Goal: Task Accomplishment & Management: Complete application form

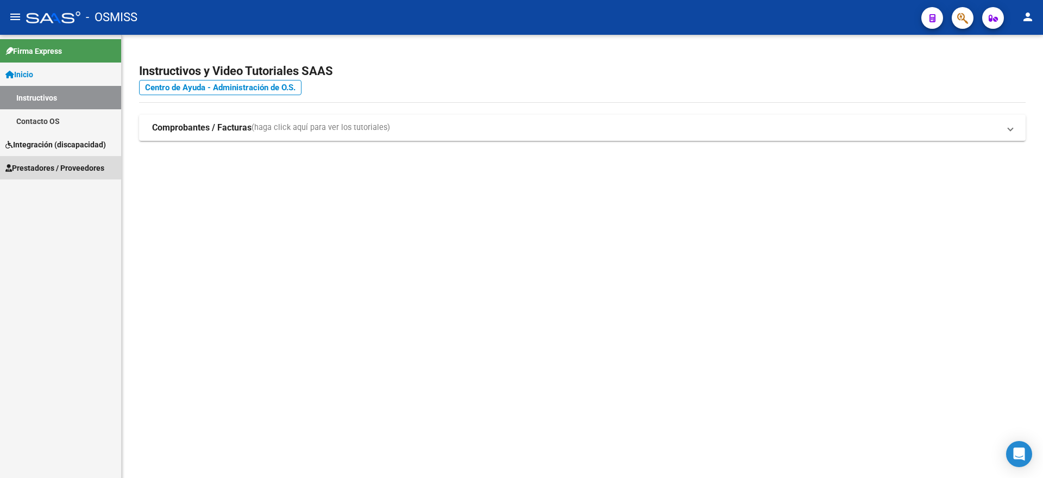
click at [53, 165] on span "Prestadores / Proveedores" at bounding box center [54, 168] width 99 height 12
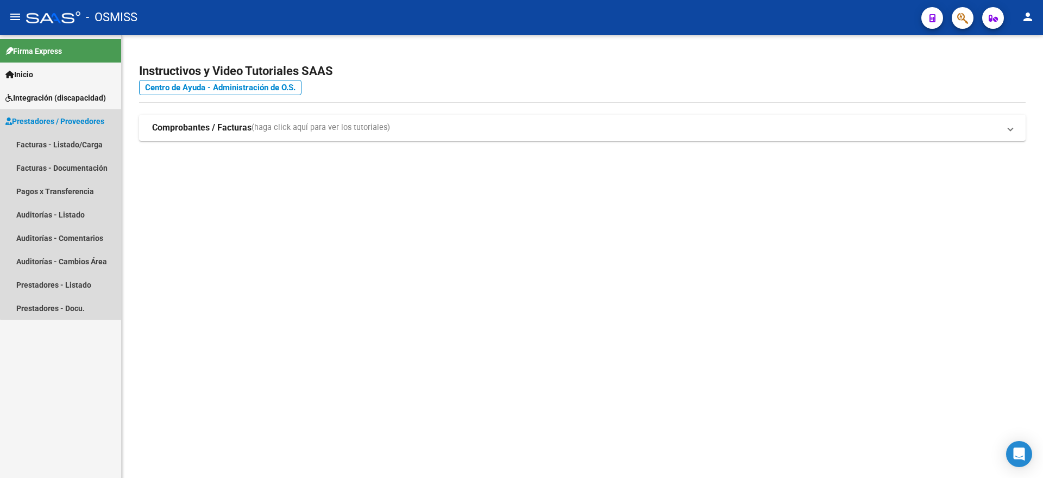
click at [69, 120] on span "Prestadores / Proveedores" at bounding box center [54, 121] width 99 height 12
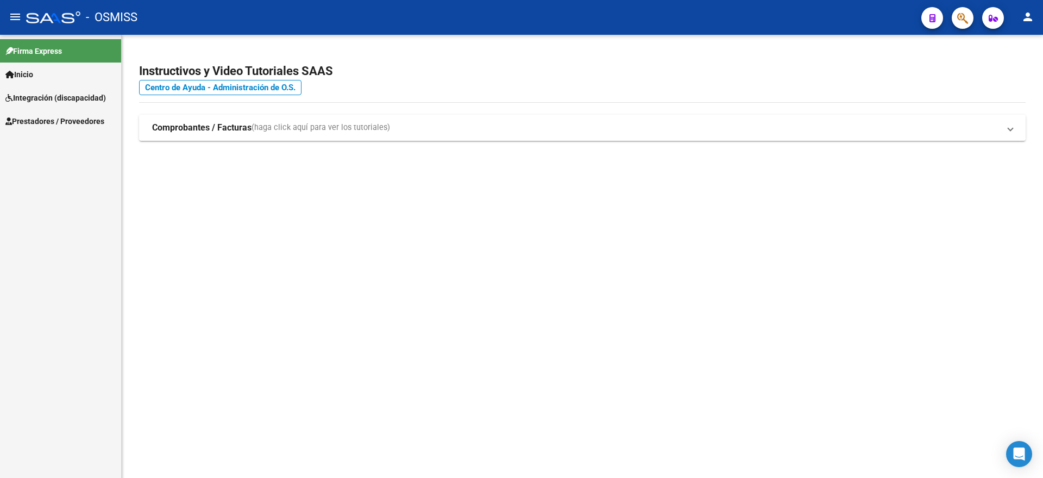
click at [69, 120] on span "Prestadores / Proveedores" at bounding box center [54, 121] width 99 height 12
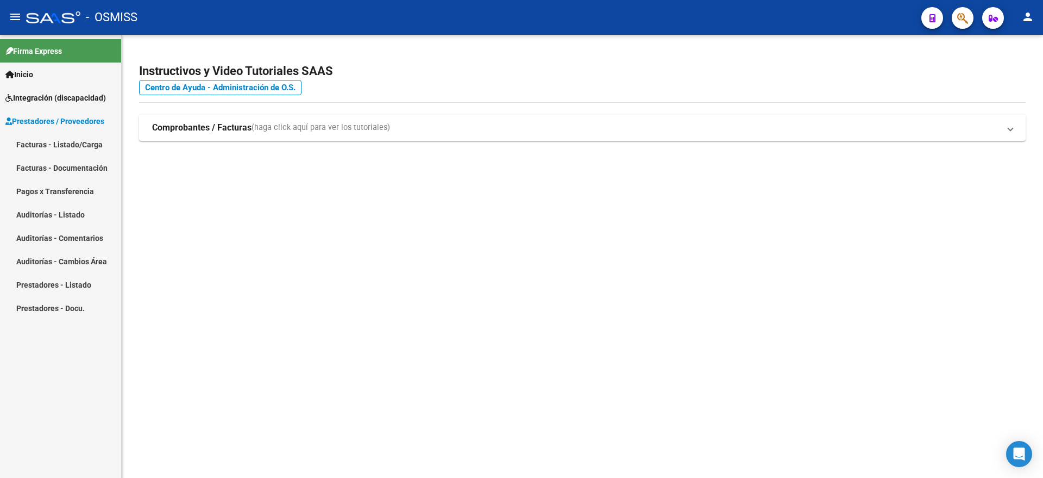
click at [58, 140] on link "Facturas - Listado/Carga" at bounding box center [60, 144] width 121 height 23
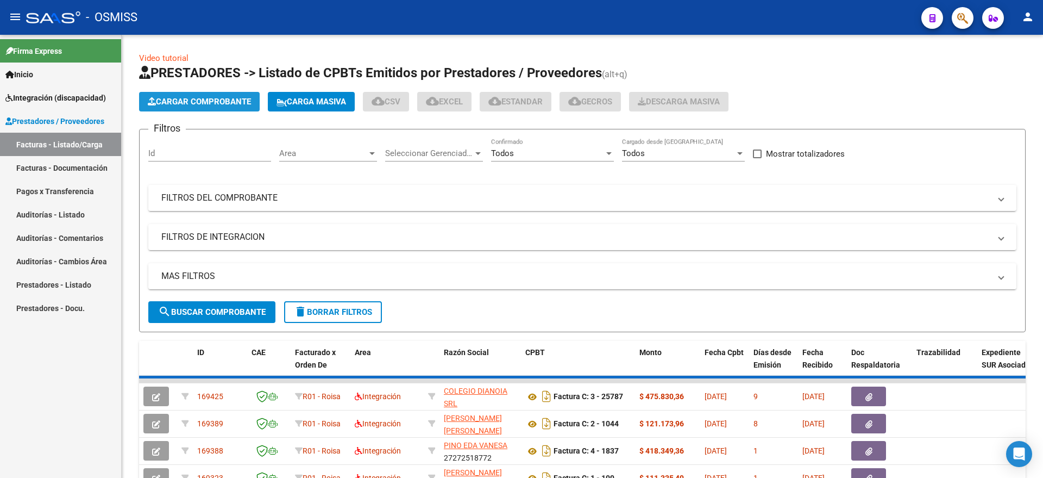
click at [197, 100] on span "Cargar Comprobante" at bounding box center [199, 102] width 103 height 10
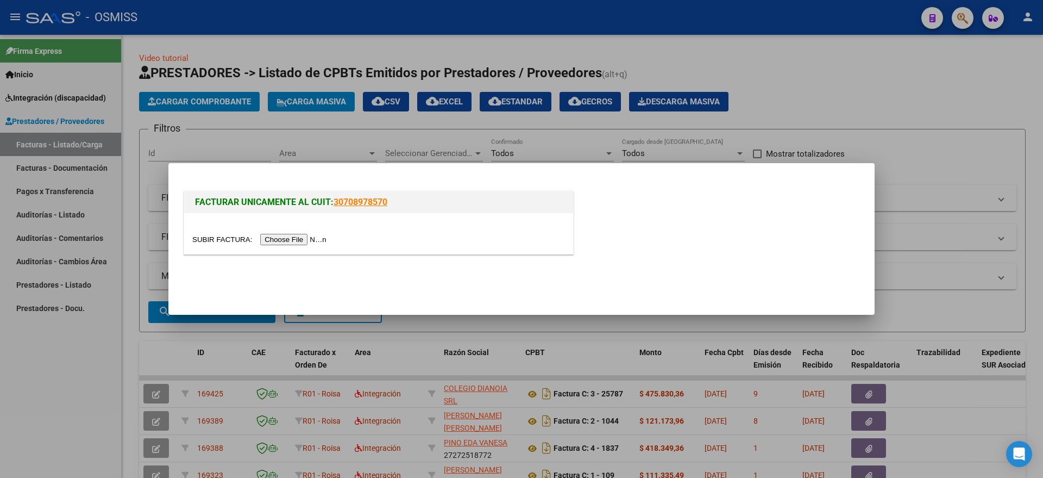
click at [297, 241] on input "file" at bounding box center [260, 239] width 137 height 11
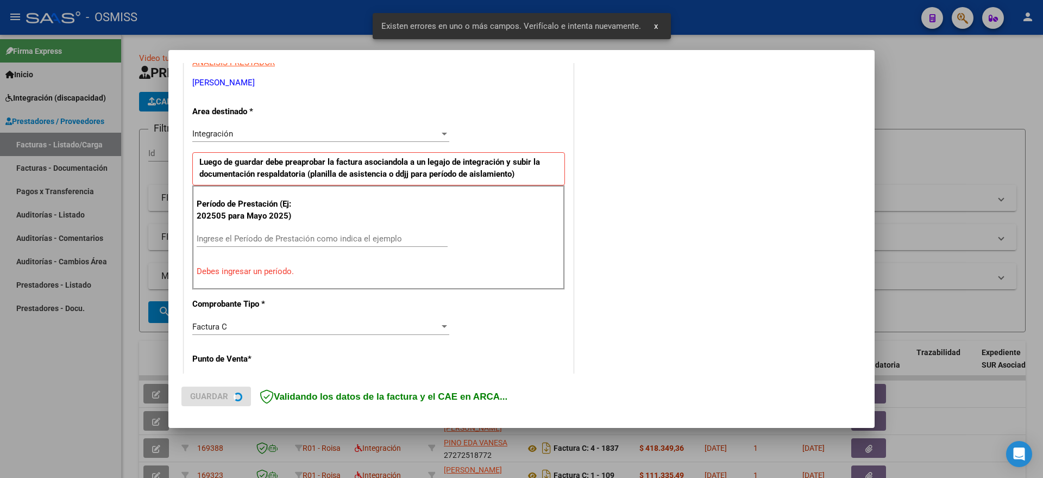
scroll to position [223, 0]
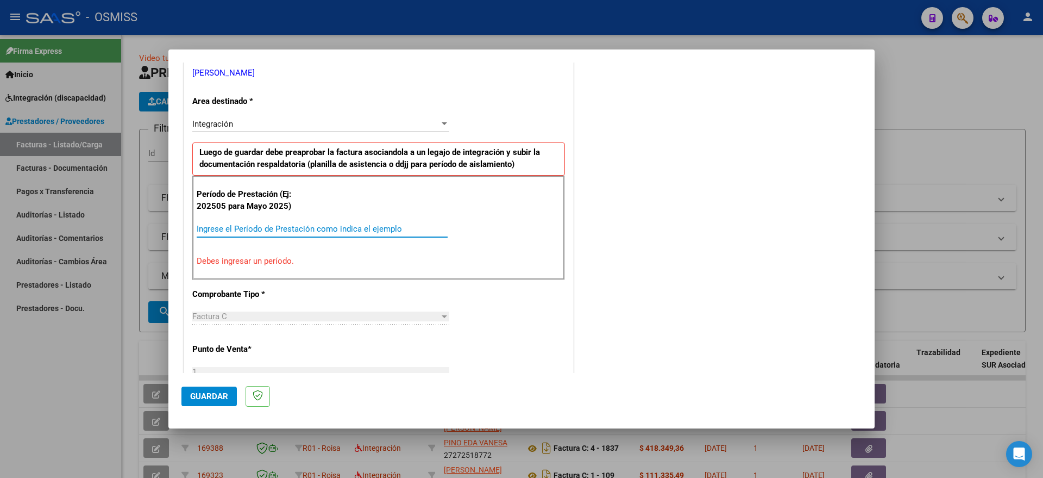
click at [275, 228] on input "Ingrese el Período de Prestación como indica el ejemplo" at bounding box center [322, 229] width 251 height 10
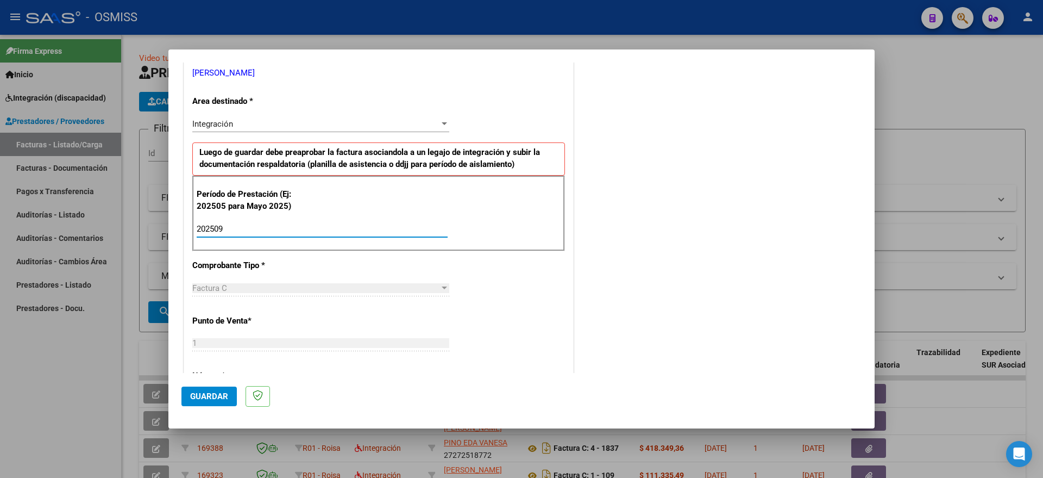
type input "202509"
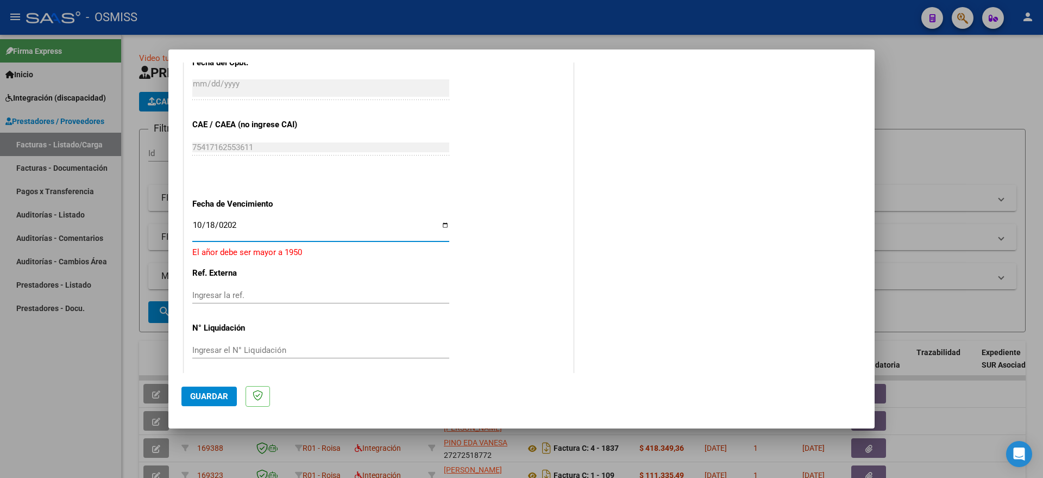
type input "[DATE]"
click at [206, 402] on button "Guardar" at bounding box center [208, 396] width 55 height 20
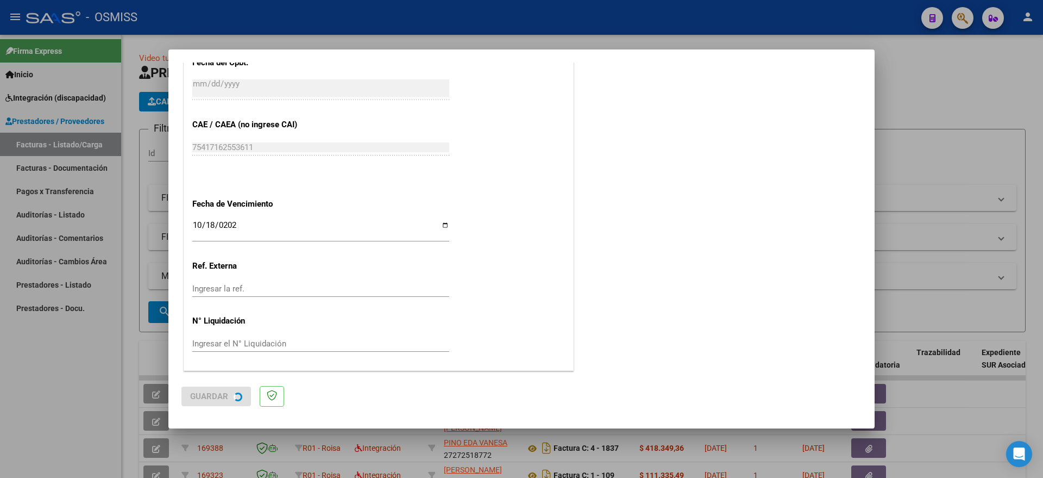
scroll to position [0, 0]
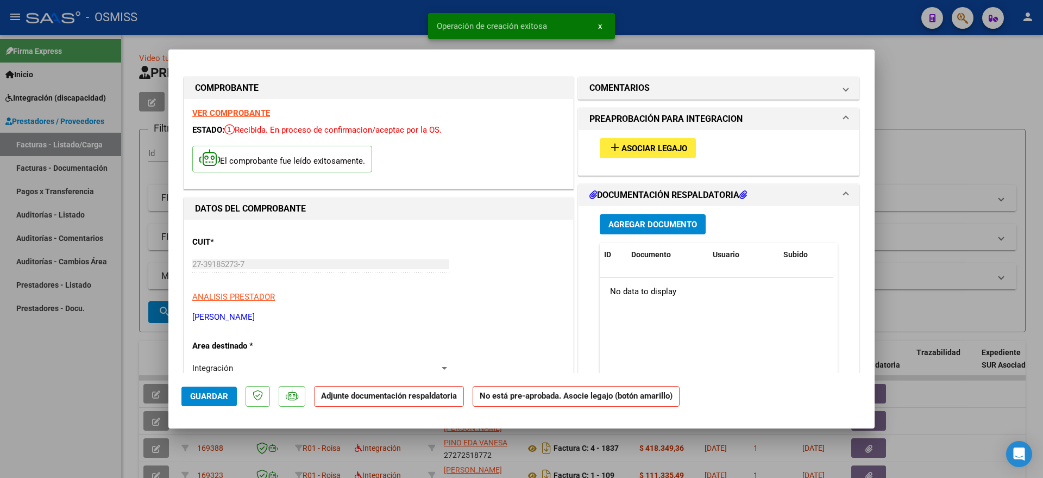
click at [646, 153] on button "add Asociar Legajo" at bounding box center [648, 148] width 96 height 20
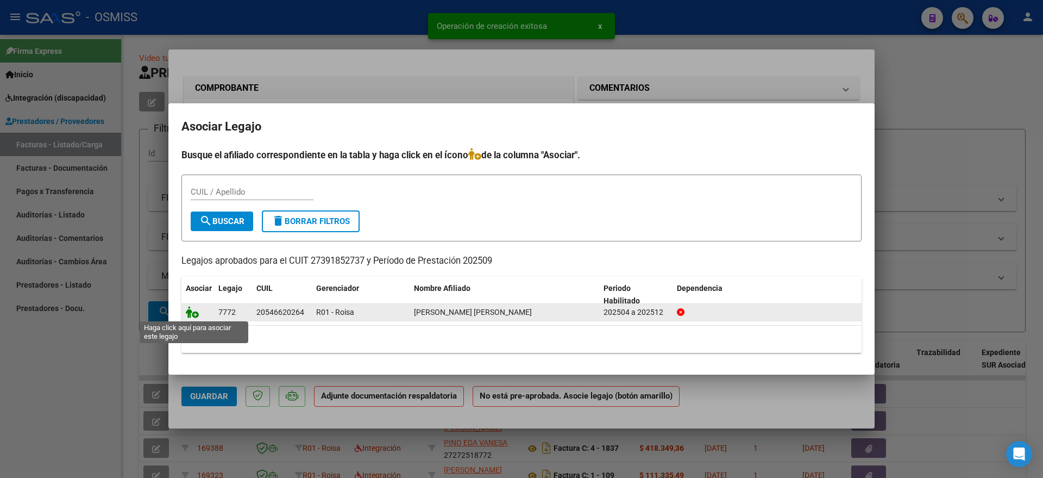
click at [196, 312] on icon at bounding box center [192, 312] width 13 height 12
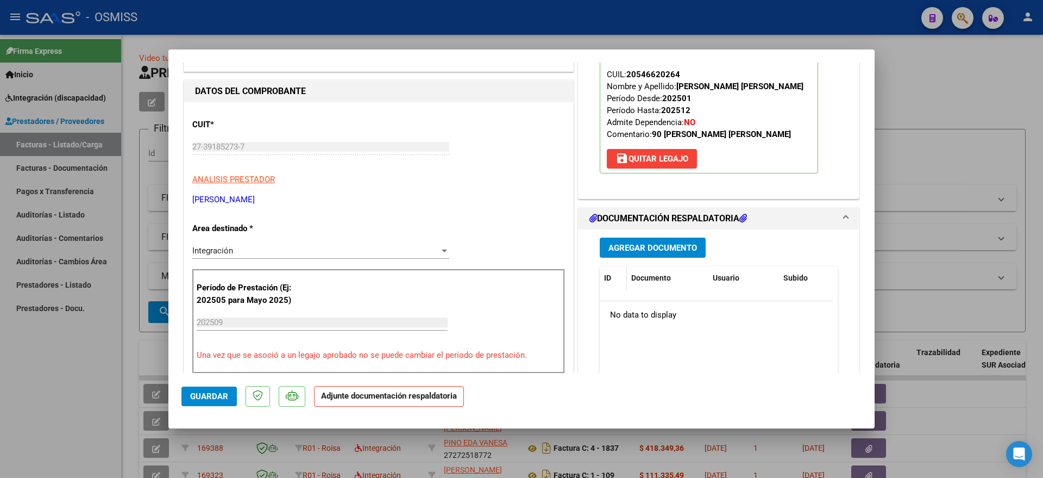
scroll to position [136, 0]
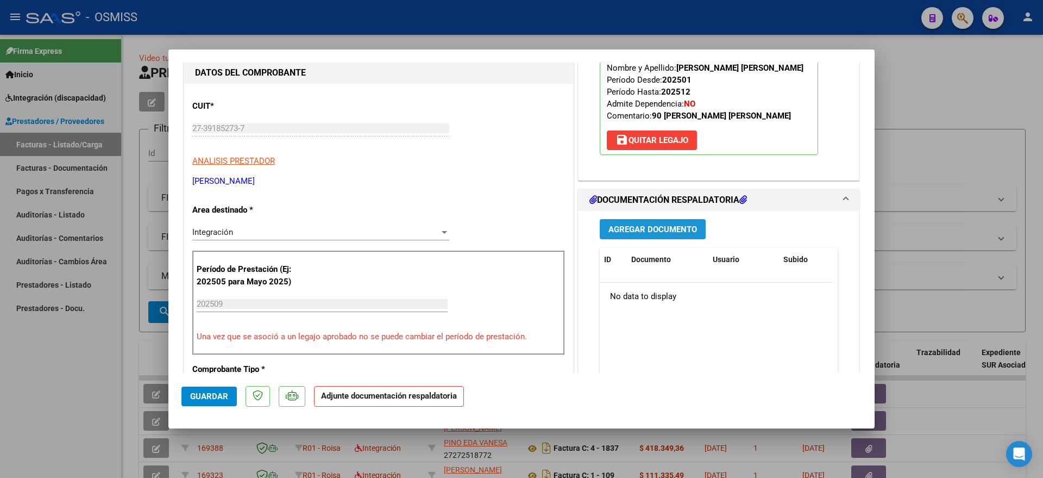
click at [630, 236] on button "Agregar Documento" at bounding box center [653, 229] width 106 height 20
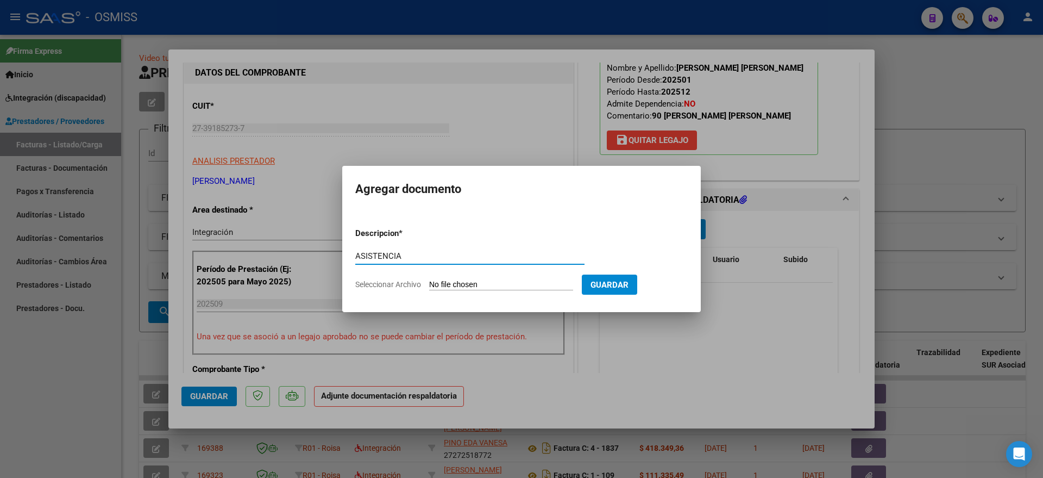
type input "ASISTENCIA"
click at [435, 288] on input "Seleccionar Archivo" at bounding box center [501, 285] width 144 height 10
type input "C:\fakepath\[PERSON_NAME] - psicología - planilla de asistencia [DATE].pdf"
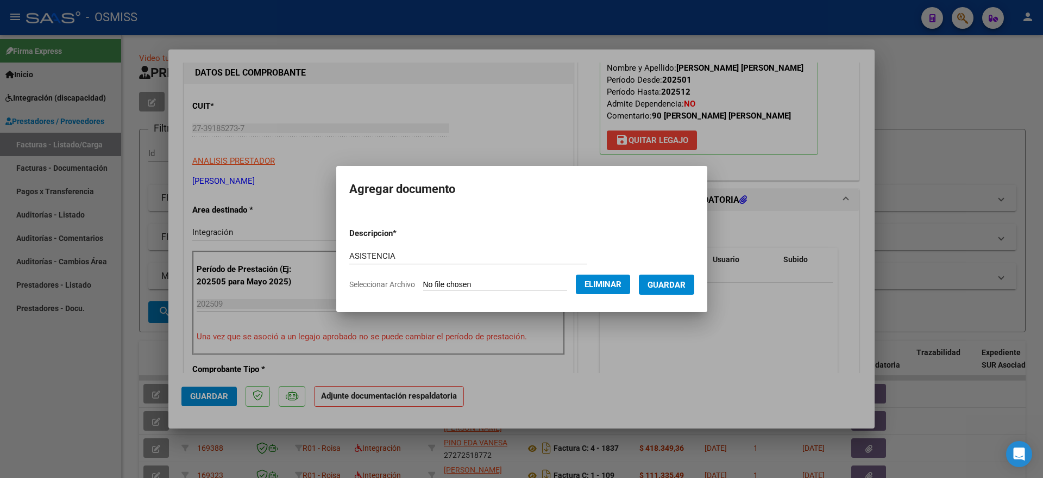
click at [684, 280] on span "Guardar" at bounding box center [667, 285] width 38 height 10
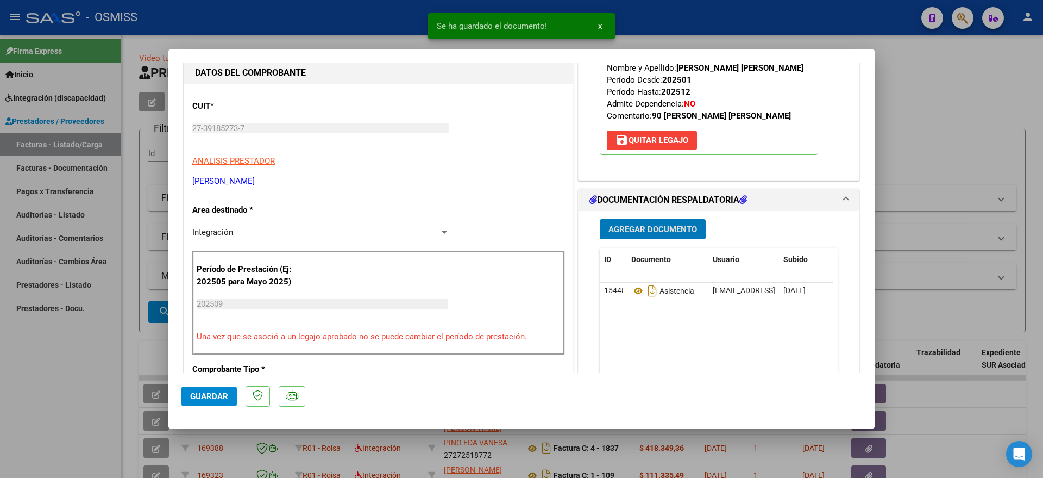
click at [197, 397] on span "Guardar" at bounding box center [209, 396] width 38 height 10
click at [70, 392] on div at bounding box center [521, 239] width 1043 height 478
type input "$ 0,00"
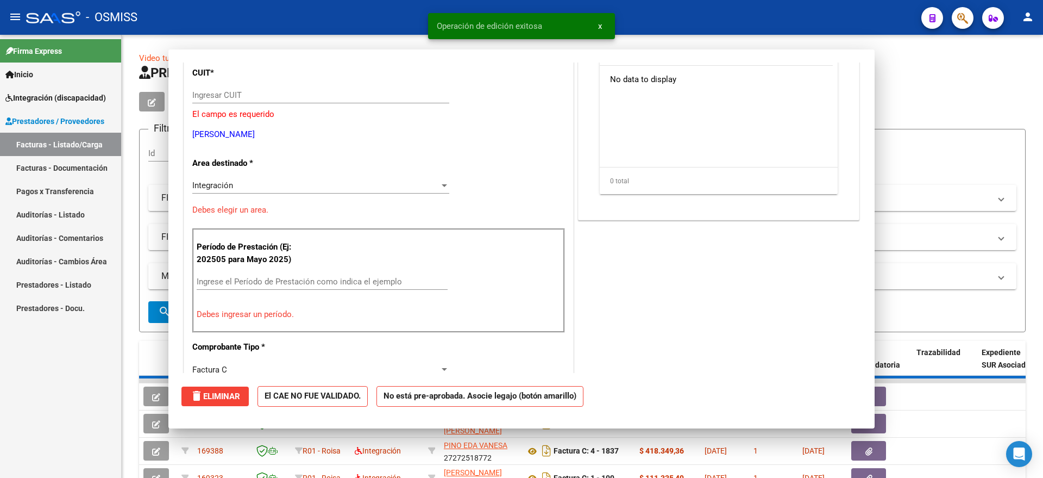
scroll to position [103, 0]
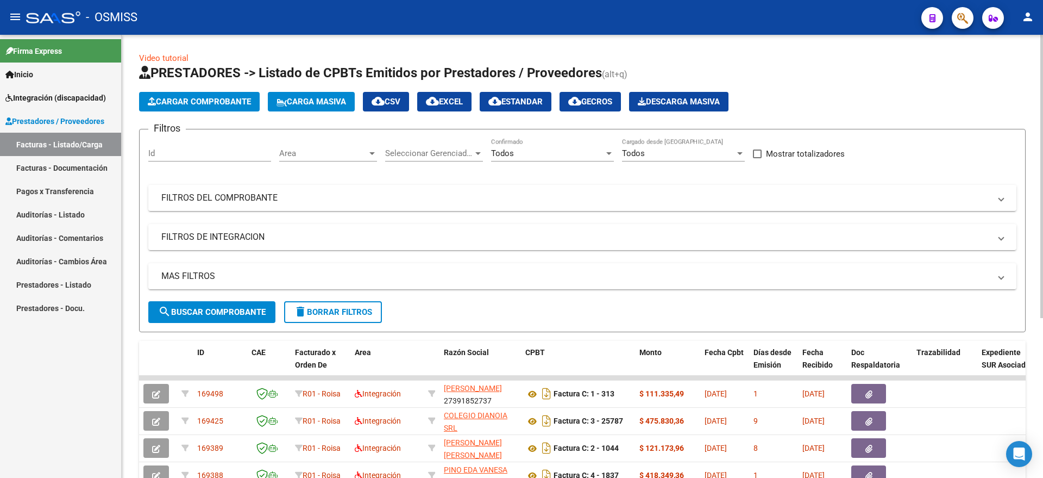
click at [211, 92] on button "Cargar Comprobante" at bounding box center [199, 102] width 121 height 20
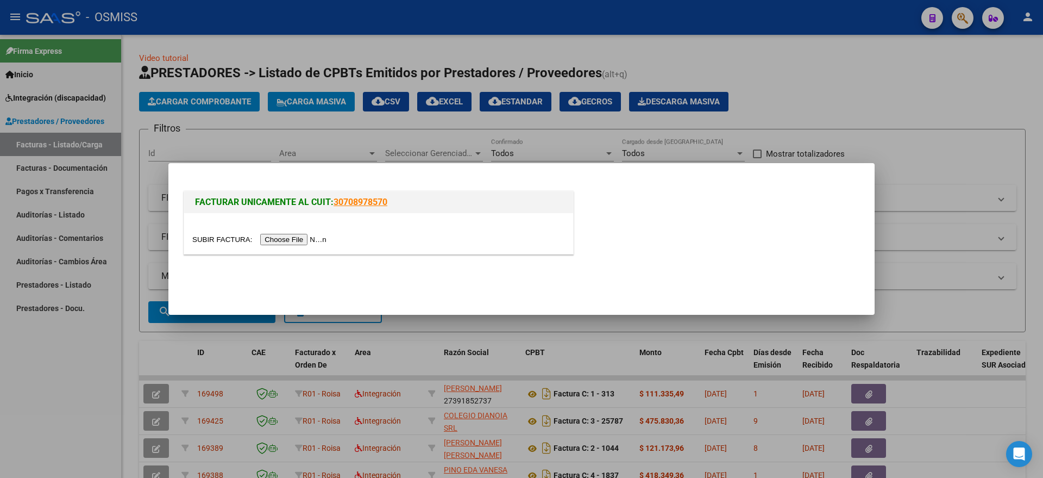
click at [287, 239] on input "file" at bounding box center [260, 239] width 137 height 11
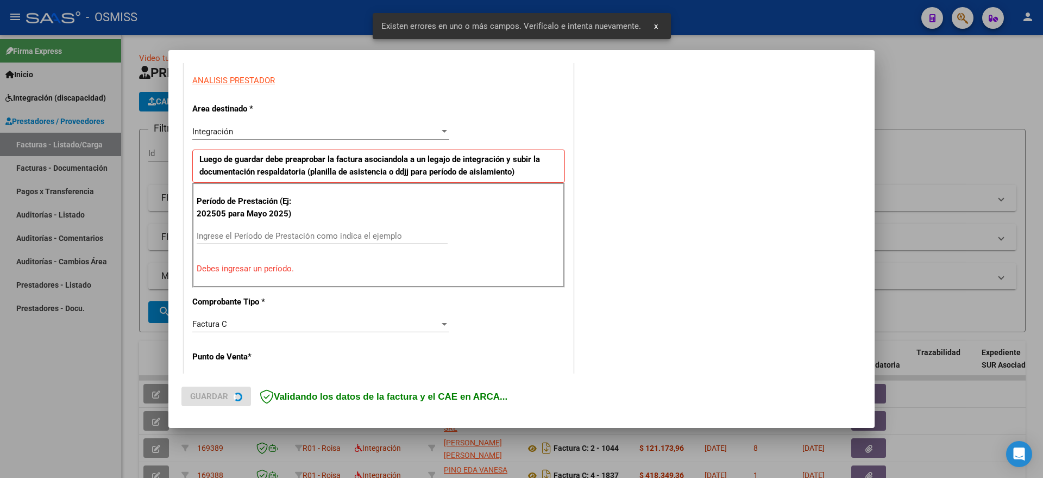
scroll to position [203, 0]
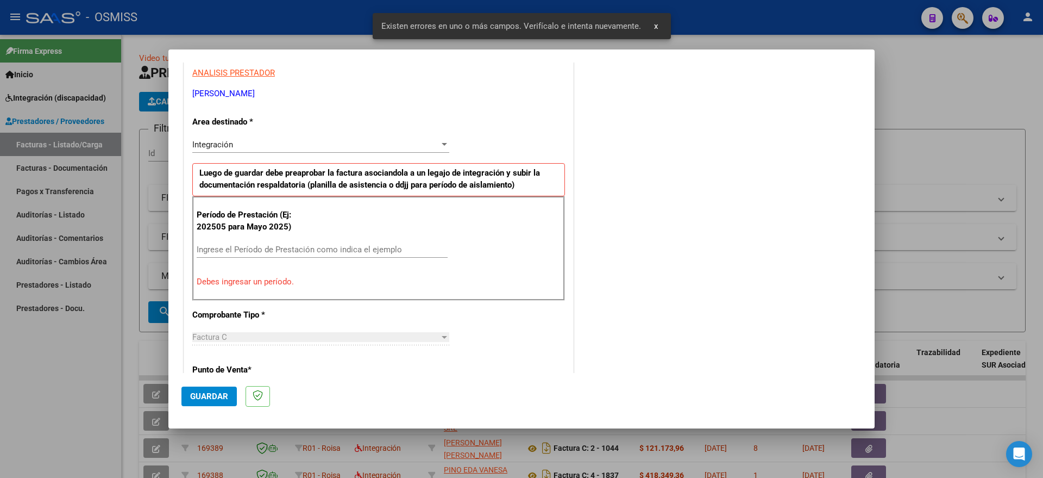
click at [312, 247] on input "Ingrese el Período de Prestación como indica el ejemplo" at bounding box center [322, 250] width 251 height 10
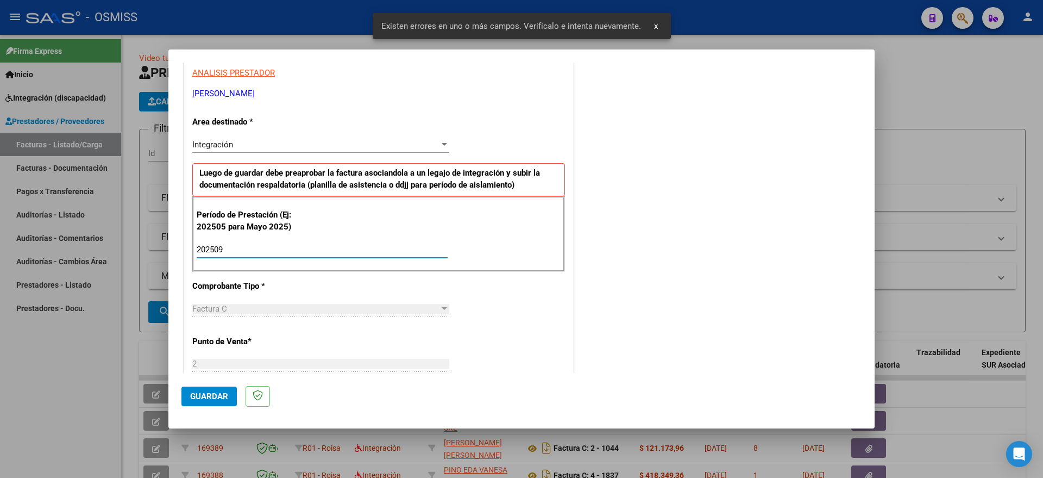
type input "202509"
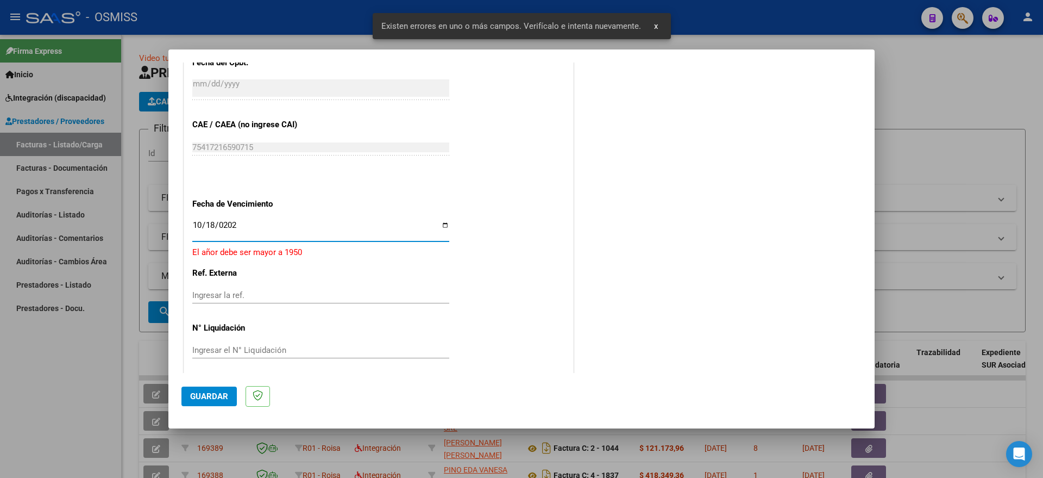
type input "[DATE]"
click at [211, 392] on span "Guardar" at bounding box center [209, 396] width 38 height 10
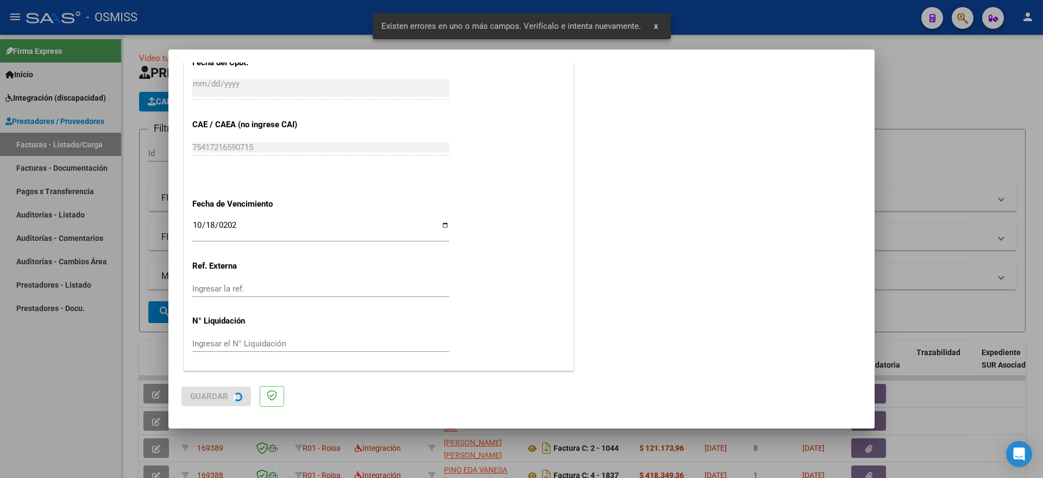
scroll to position [0, 0]
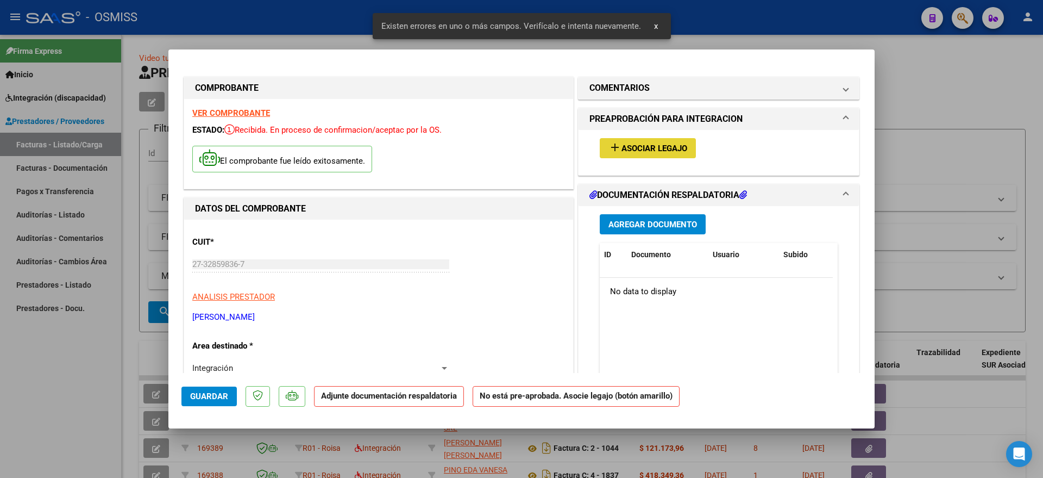
click at [625, 147] on span "Asociar Legajo" at bounding box center [655, 148] width 66 height 10
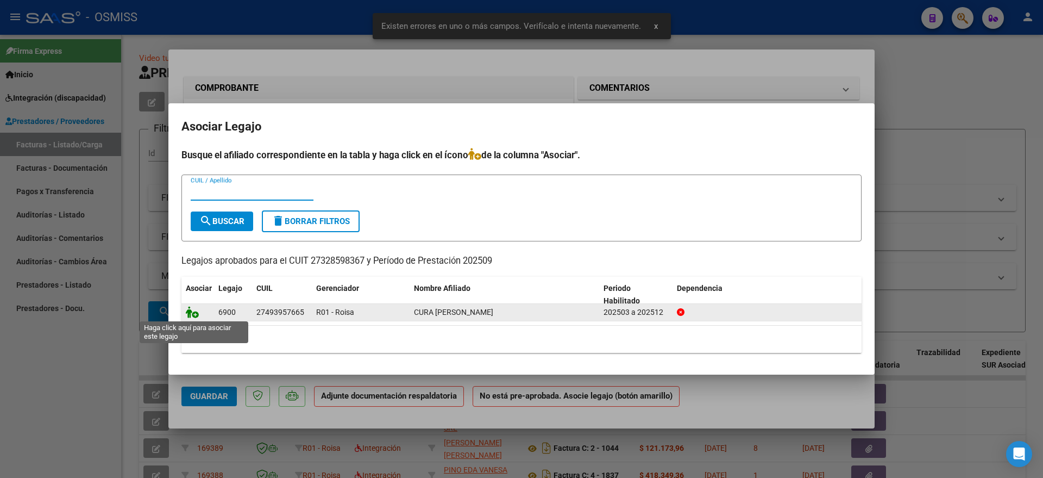
click at [191, 312] on icon at bounding box center [192, 312] width 13 height 12
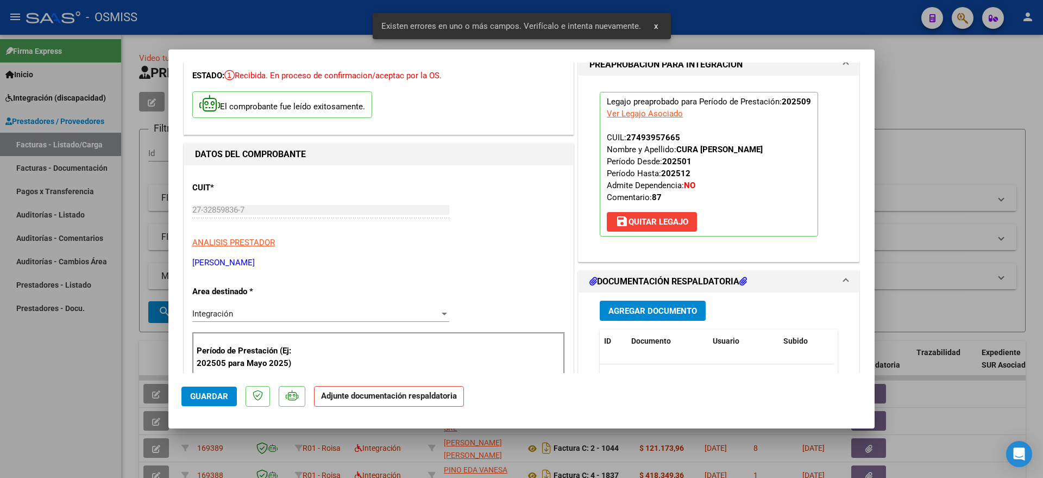
scroll to position [136, 0]
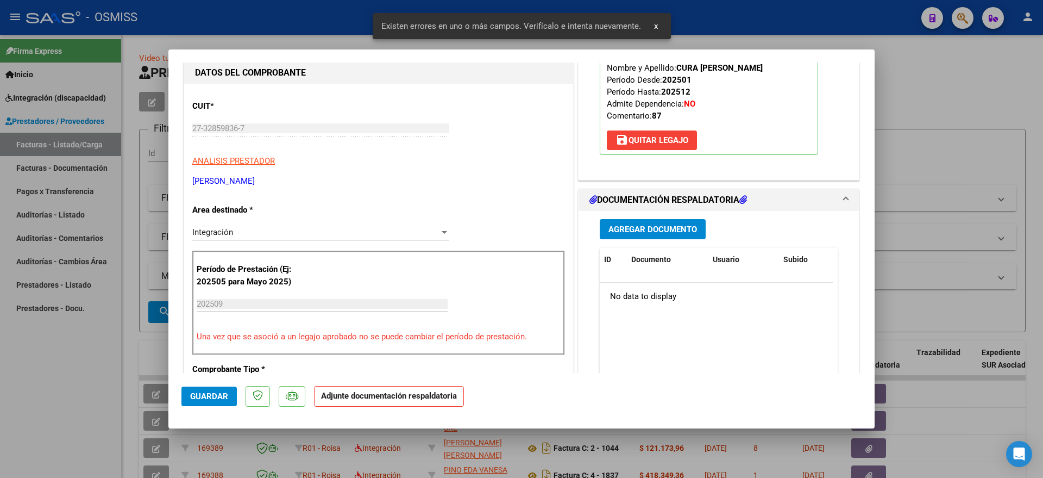
click at [662, 224] on span "Agregar Documento" at bounding box center [653, 229] width 89 height 10
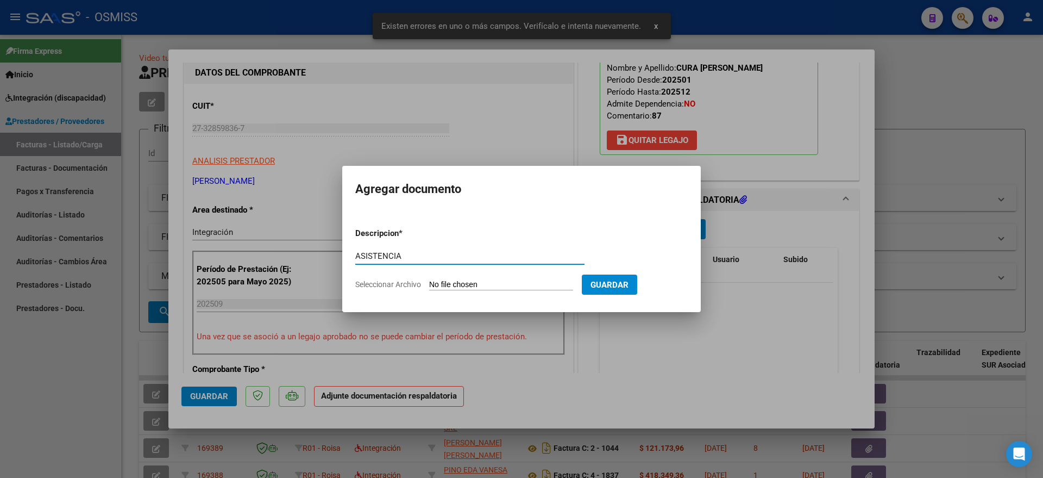
type input "ASISTENCIA"
click at [444, 287] on input "Seleccionar Archivo" at bounding box center [501, 285] width 144 height 10
type input "C:\fakepath\Asistencia [DATE] CURA [PERSON_NAME] mod mtro de apoyo.pdf"
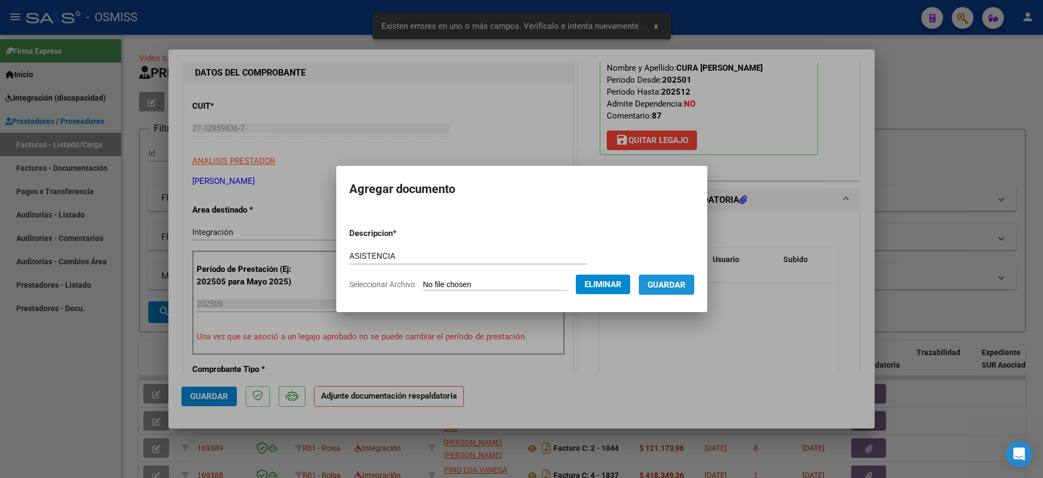
click at [684, 291] on button "Guardar" at bounding box center [666, 284] width 55 height 20
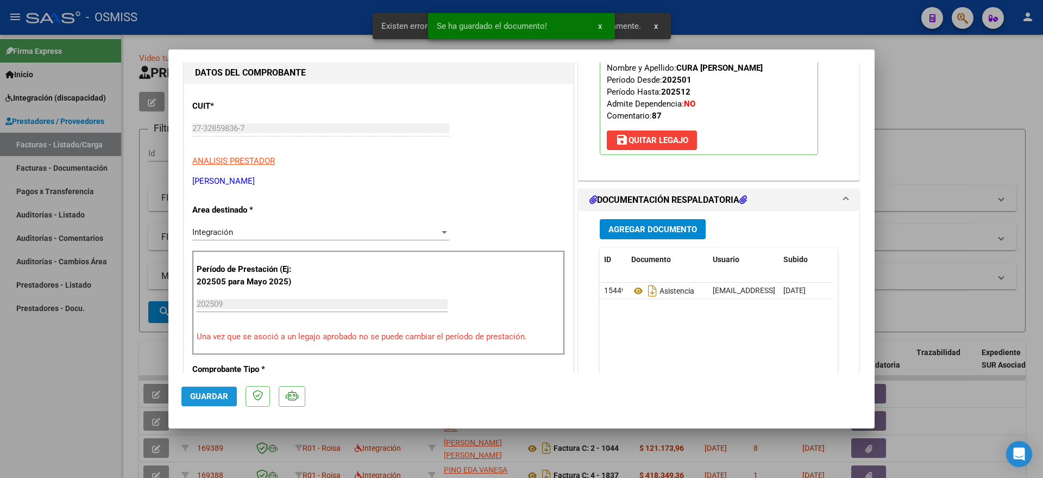
click at [202, 394] on span "Guardar" at bounding box center [209, 396] width 38 height 10
click at [76, 394] on div at bounding box center [521, 239] width 1043 height 478
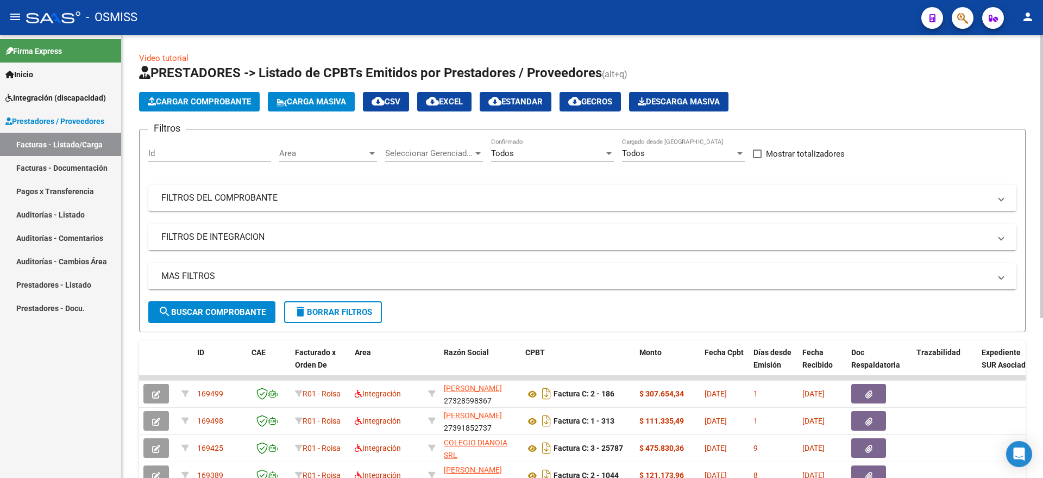
click at [227, 235] on mat-panel-title "FILTROS DE INTEGRACION" at bounding box center [575, 237] width 829 height 12
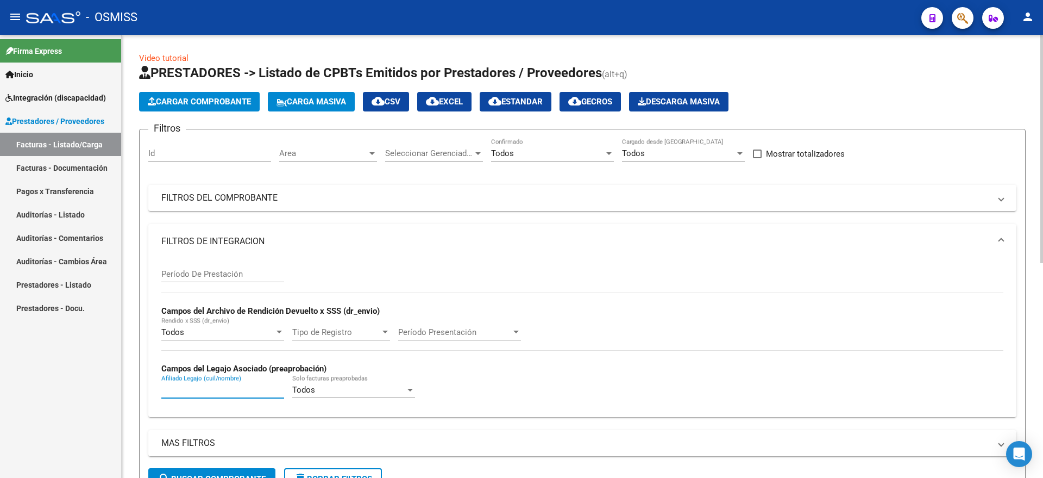
click at [207, 387] on input "Afiliado Legajo (cuil/nombre)" at bounding box center [222, 390] width 123 height 10
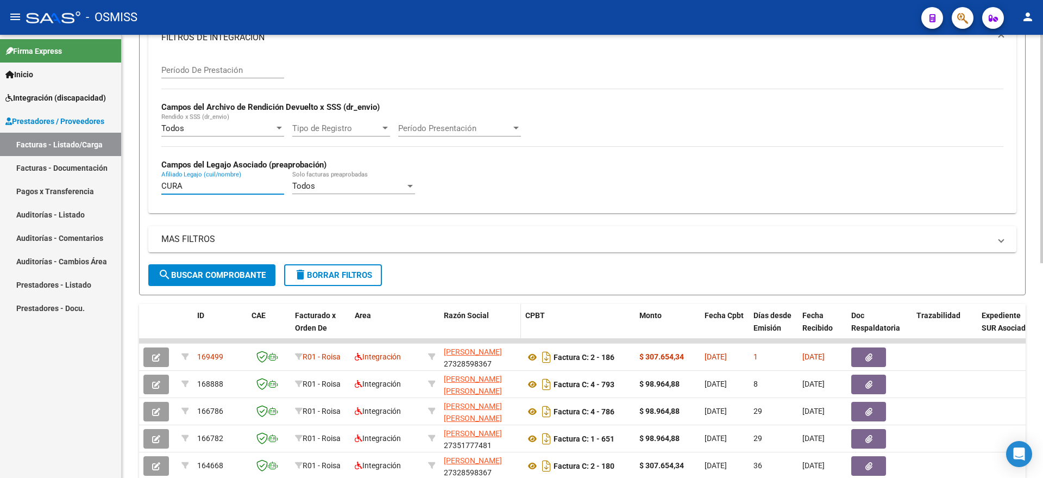
scroll to position [272, 0]
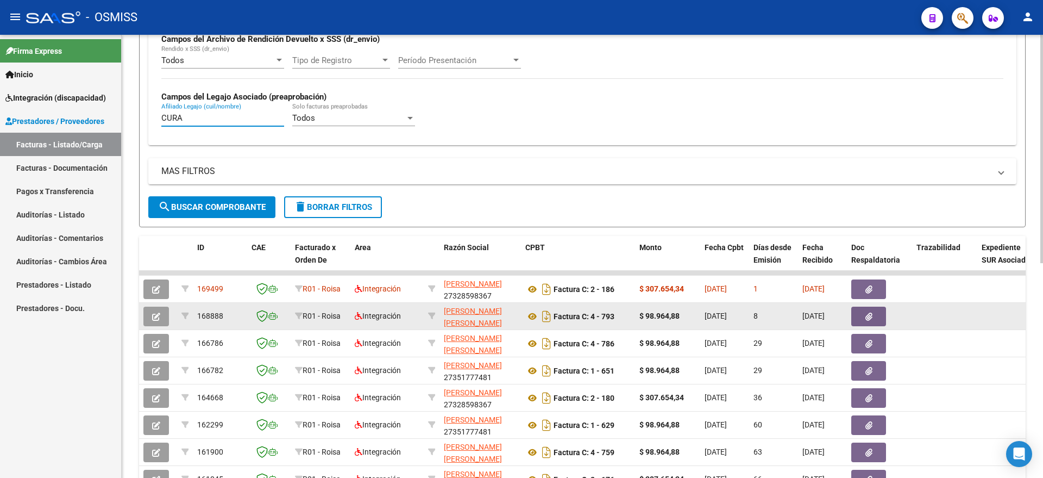
type input "CURA"
click at [158, 321] on button "button" at bounding box center [156, 316] width 26 height 20
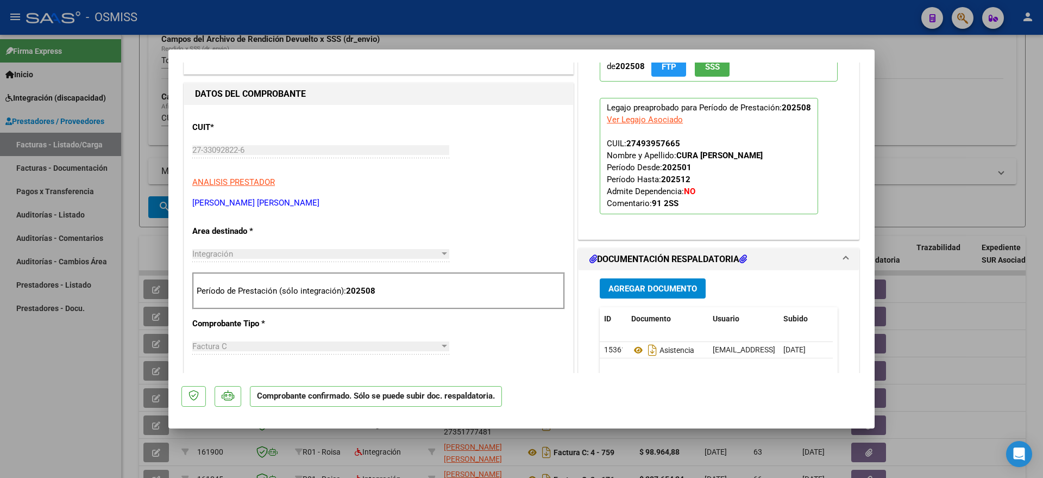
scroll to position [136, 0]
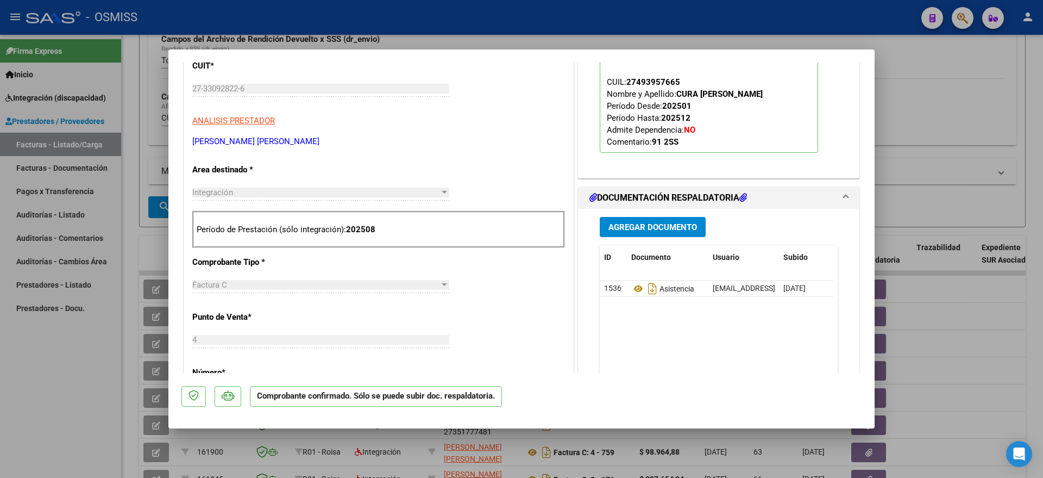
drag, startPoint x: 83, startPoint y: 361, endPoint x: 362, endPoint y: 12, distance: 447.2
click at [83, 361] on div at bounding box center [521, 239] width 1043 height 478
type input "$ 0,00"
